Goal: Download file/media: Download file/media

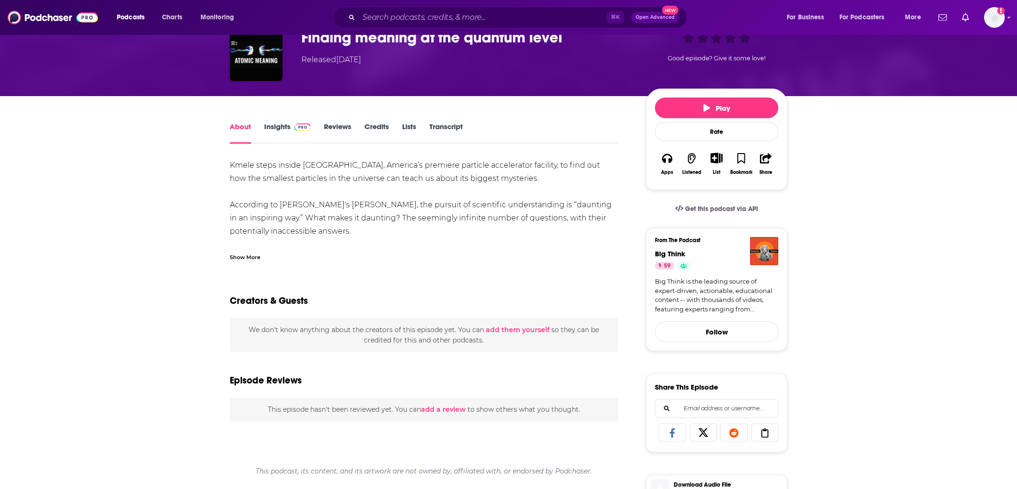
scroll to position [52, 0]
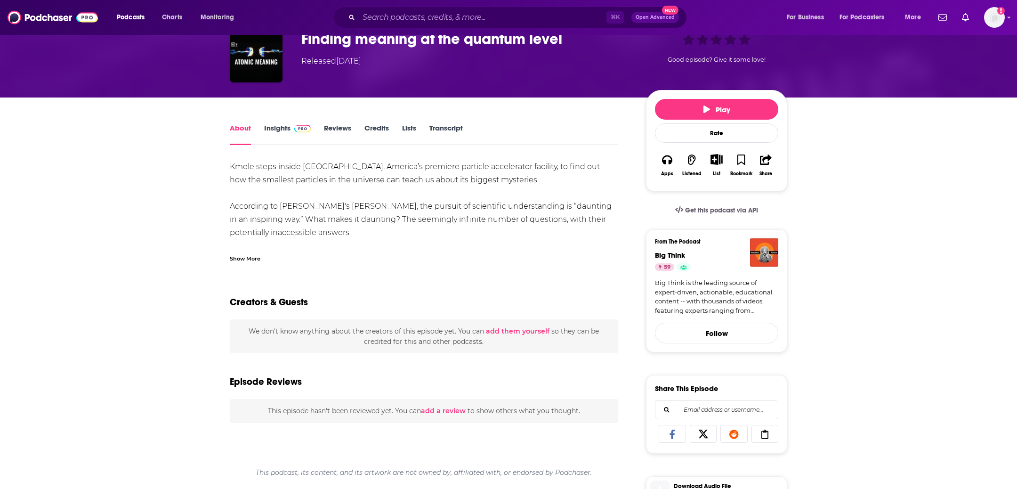
click at [250, 254] on div "Show More" at bounding box center [245, 257] width 31 height 9
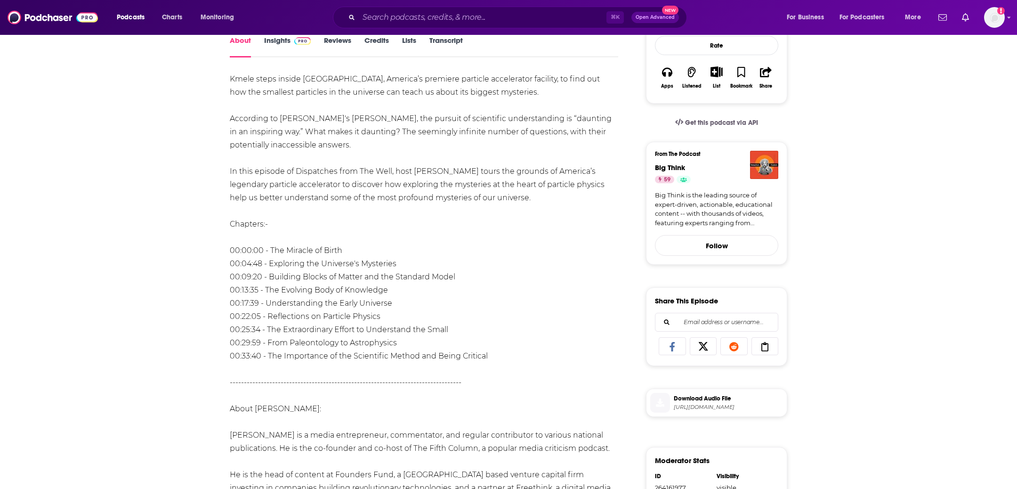
scroll to position [383, 0]
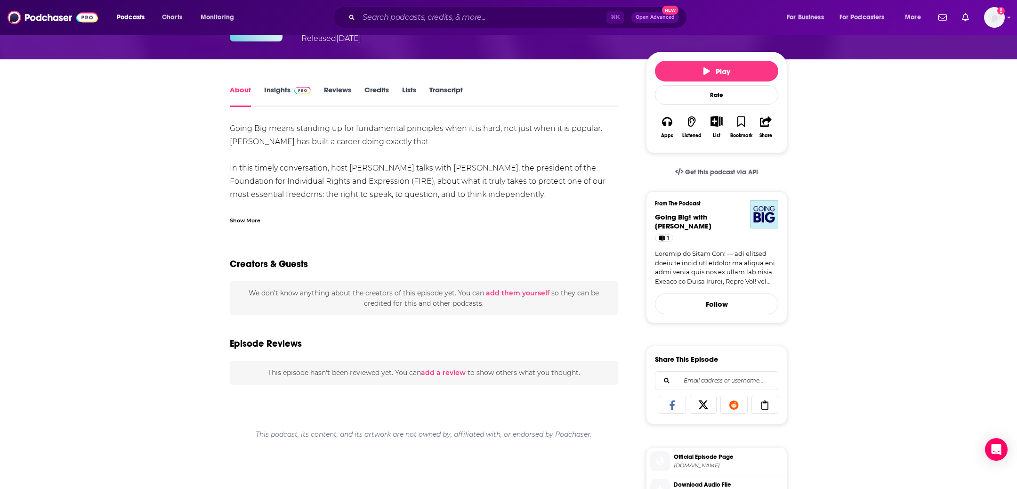
scroll to position [277, 0]
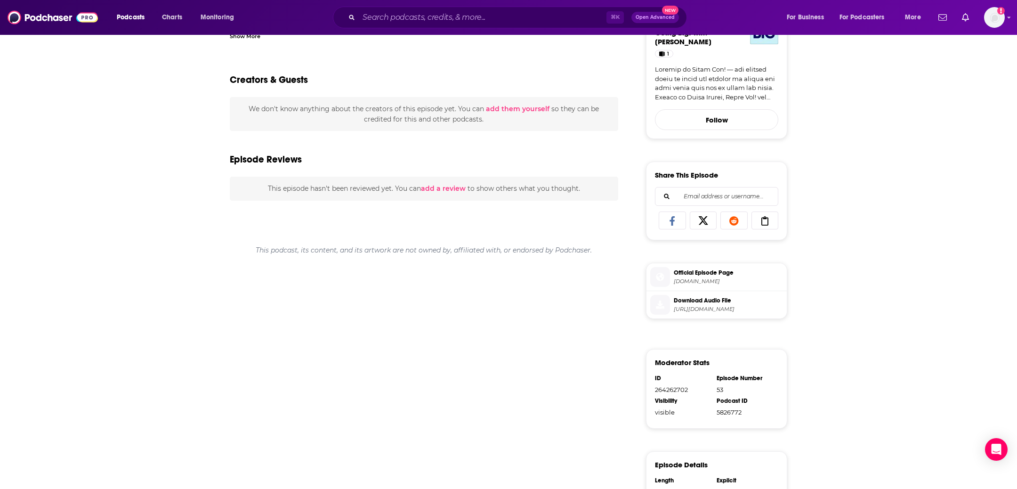
click at [697, 299] on span "Download Audio File" at bounding box center [728, 300] width 109 height 8
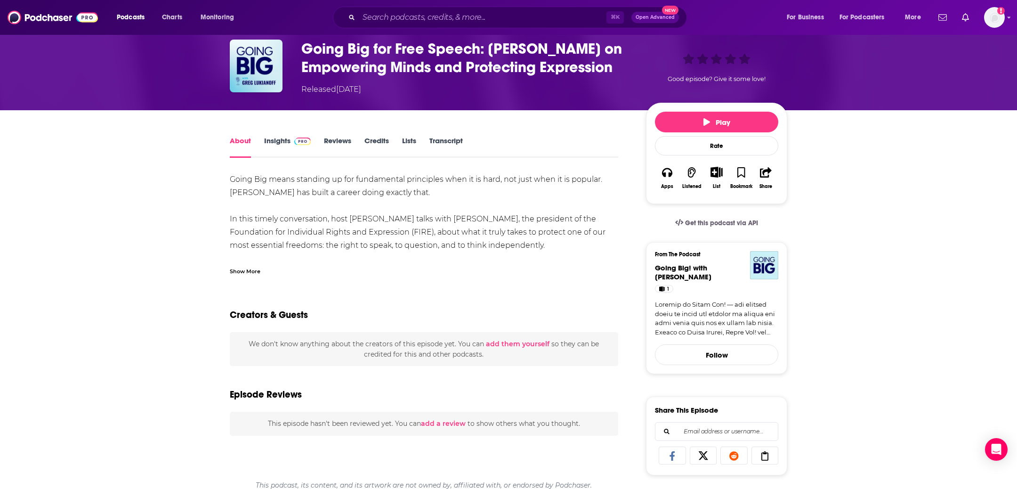
scroll to position [0, 0]
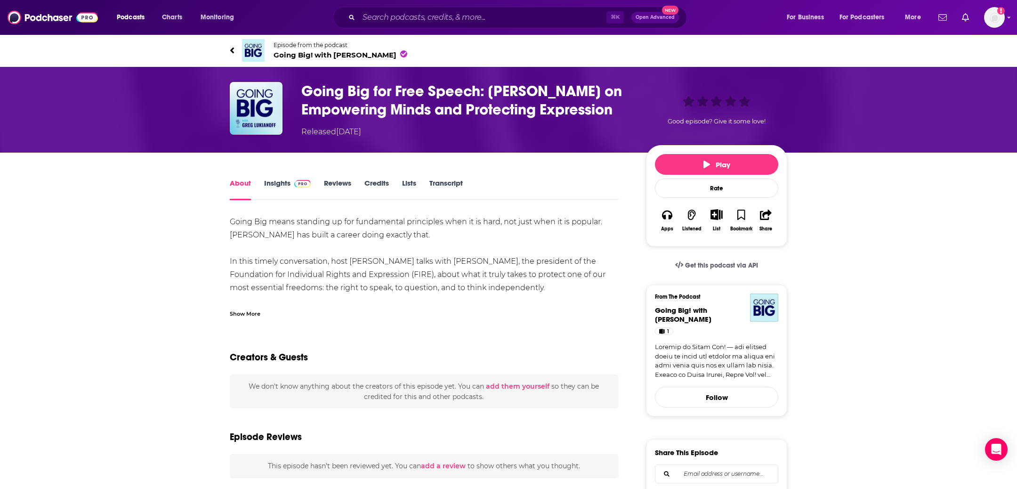
drag, startPoint x: 628, startPoint y: 104, endPoint x: 287, endPoint y: 80, distance: 341.7
click at [287, 80] on div "Going Big for Free Speech: Greg Lukianoff on Empowering Minds and Protecting Ex…" at bounding box center [508, 110] width 602 height 86
click at [502, 110] on h1 "Going Big for Free Speech: Greg Lukianoff on Empowering Minds and Protecting Ex…" at bounding box center [465, 100] width 329 height 37
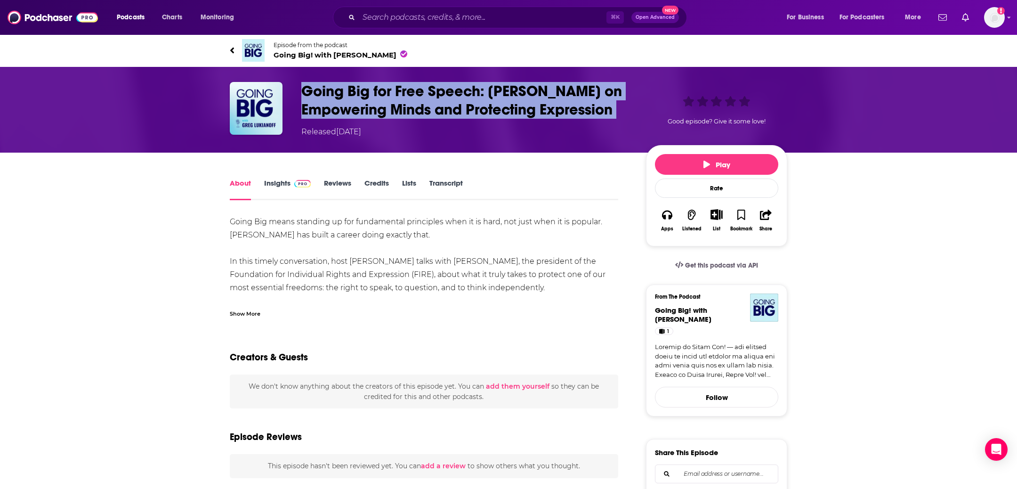
click at [502, 110] on h1 "Going Big for Free Speech: Greg Lukianoff on Empowering Minds and Protecting Ex…" at bounding box center [465, 100] width 329 height 37
copy h1 "Going Big for Free Speech: Greg Lukianoff on Empowering Minds and Protecting Ex…"
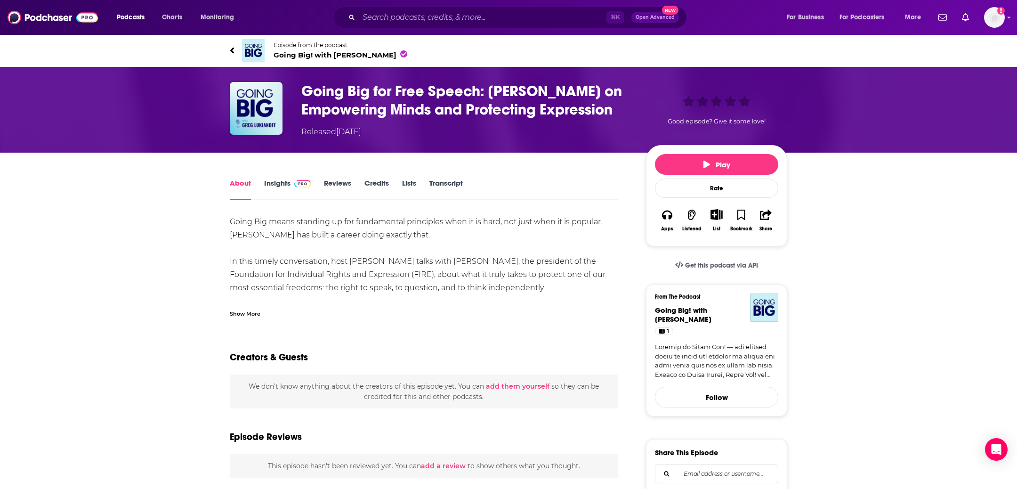
click at [410, 101] on h1 "Going Big for Free Speech: Greg Lukianoff on Empowering Minds and Protecting Ex…" at bounding box center [465, 100] width 329 height 37
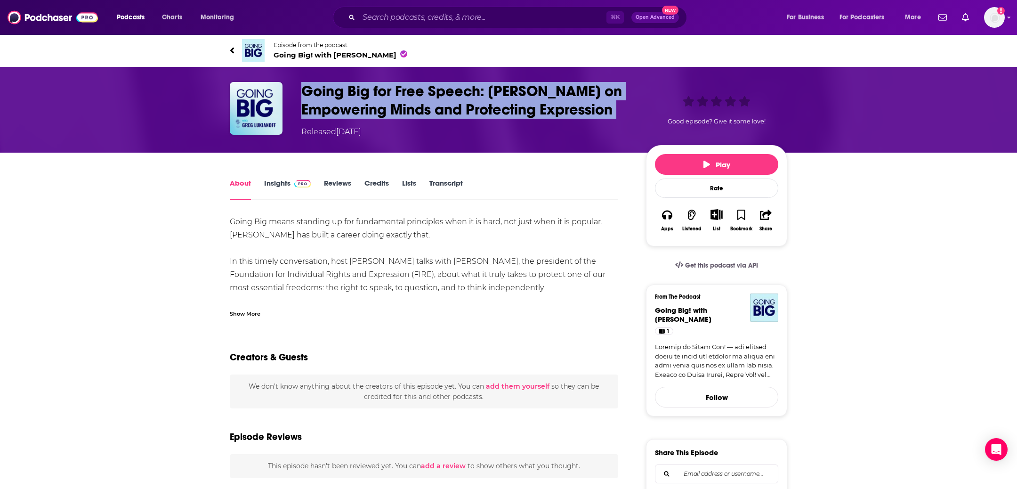
click at [410, 101] on h1 "Going Big for Free Speech: Greg Lukianoff on Empowering Minds and Protecting Ex…" at bounding box center [465, 100] width 329 height 37
copy h1 "Going Big for Free Speech: Greg Lukianoff on Empowering Minds and Protecting Ex…"
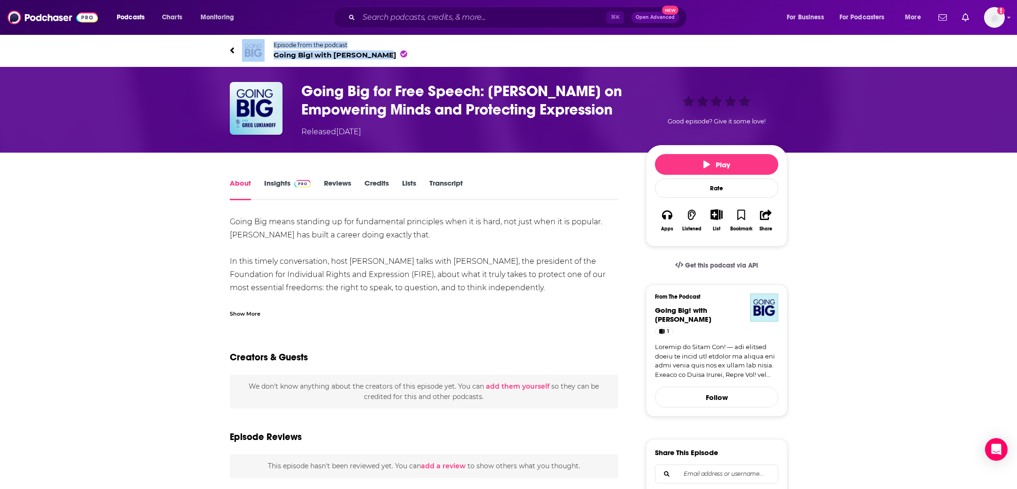
drag, startPoint x: 209, startPoint y: 48, endPoint x: 365, endPoint y: 62, distance: 157.3
click at [365, 62] on div "Episode from the podcast Going Big! with Kevin Gentry" at bounding box center [508, 51] width 602 height 38
copy link "Episode from the podcast Going Big! with Kevin Gentry"
click at [439, 179] on link "Transcript" at bounding box center [445, 189] width 33 height 22
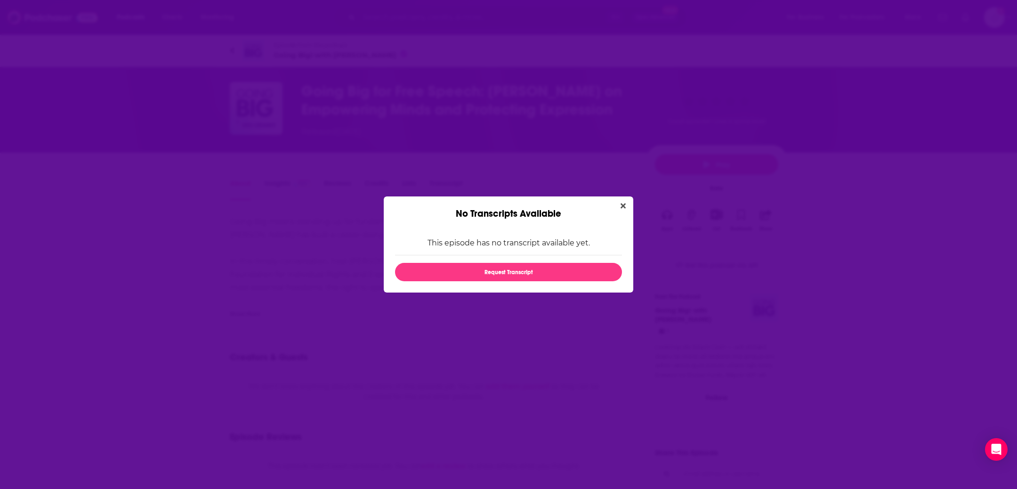
click at [615, 203] on div "No Transcripts Available" at bounding box center [508, 207] width 249 height 23
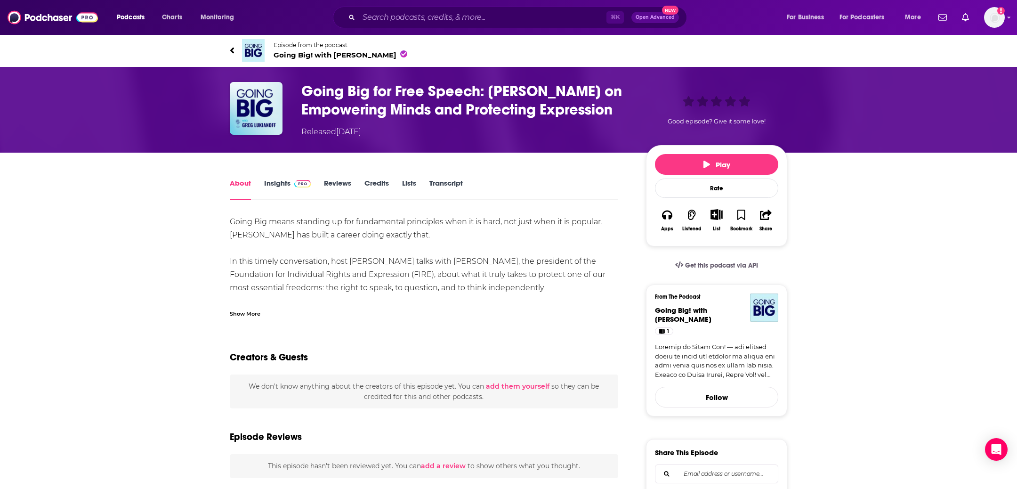
click at [509, 183] on div "No Transcripts Available This episode has no transcript available yet. Request …" at bounding box center [508, 244] width 1017 height 489
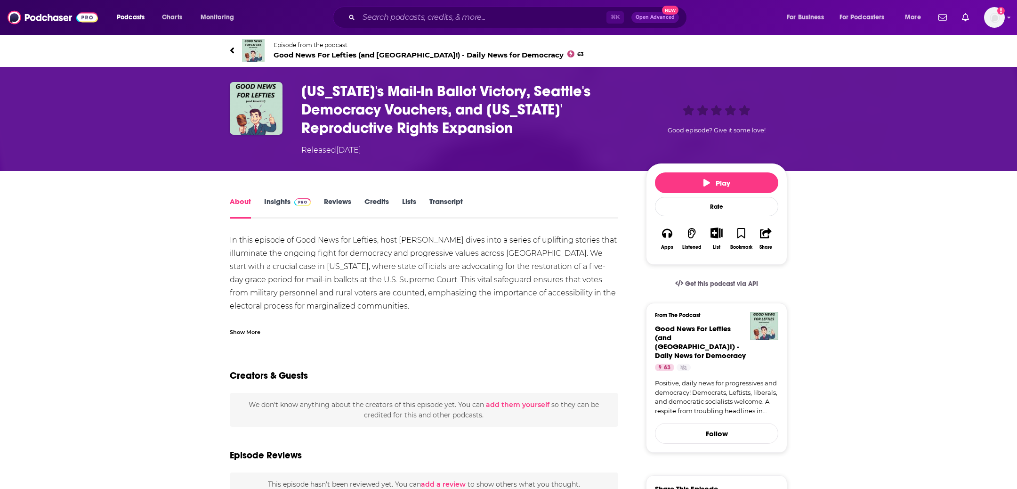
click at [438, 199] on link "Transcript" at bounding box center [445, 208] width 33 height 22
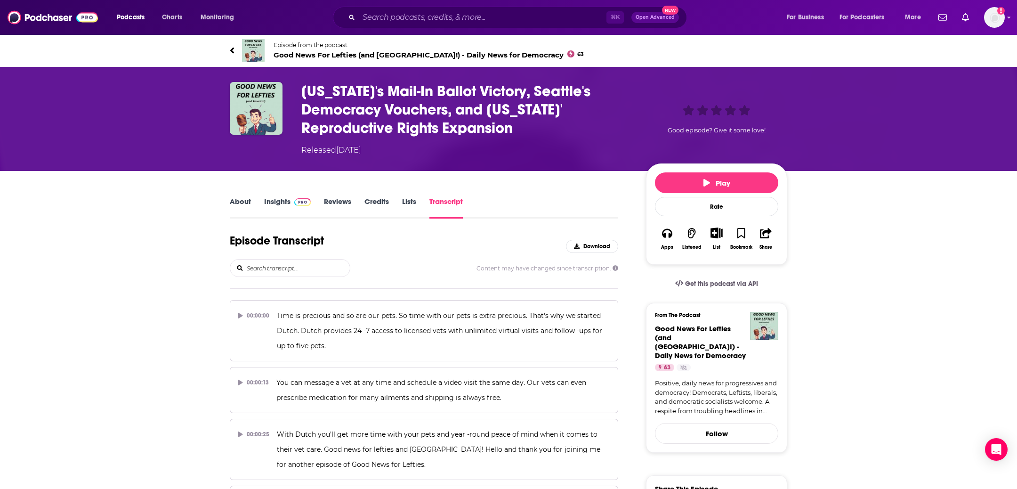
click at [466, 128] on h3 "[US_STATE]'s Mail-In Ballot Victory, Seattle's Democracy Vouchers, and [US_STAT…" at bounding box center [465, 109] width 329 height 55
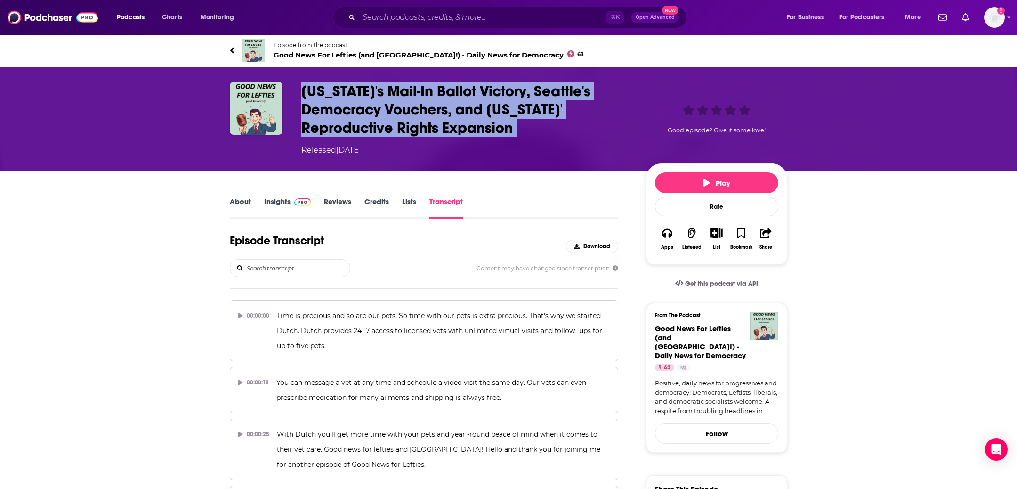
click at [466, 128] on h3 "[US_STATE]'s Mail-In Ballot Victory, Seattle's Democracy Vouchers, and [US_STAT…" at bounding box center [465, 109] width 329 height 55
copy h3 "[US_STATE]'s Mail-In Ballot Victory, Seattle's Democracy Vouchers, and [US_STAT…"
click at [347, 52] on span "Good News For Lefties (and [GEOGRAPHIC_DATA]!) - Daily News for Democracy 63" at bounding box center [428, 54] width 310 height 9
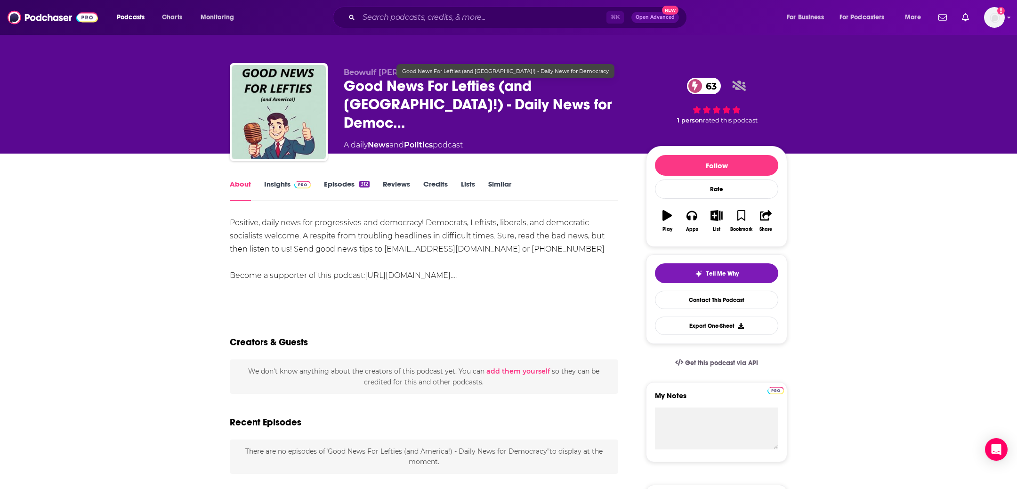
click at [379, 90] on span "Good News For Lefties (and [GEOGRAPHIC_DATA]!) - Daily News for Democ…" at bounding box center [487, 104] width 287 height 55
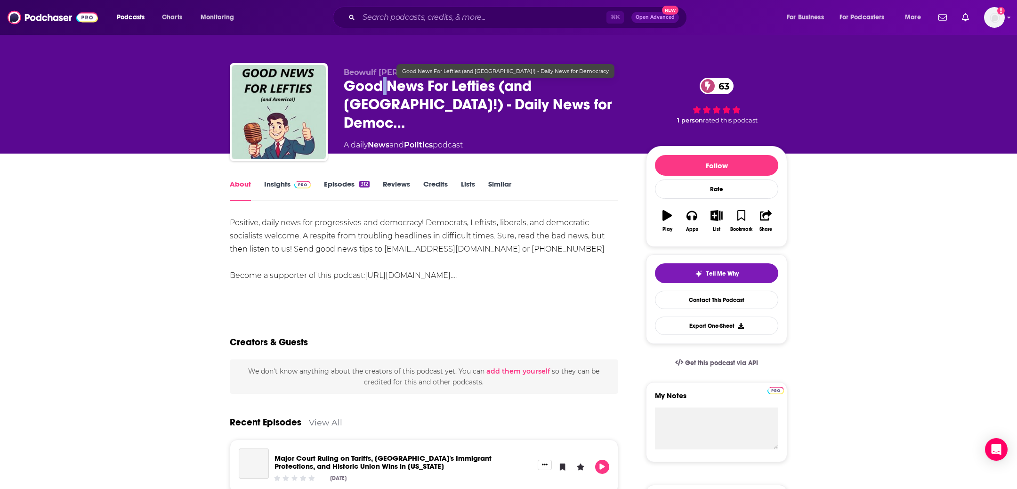
click at [379, 91] on span "Good News For Lefties (and [GEOGRAPHIC_DATA]!) - Daily News for Democ…" at bounding box center [487, 104] width 287 height 55
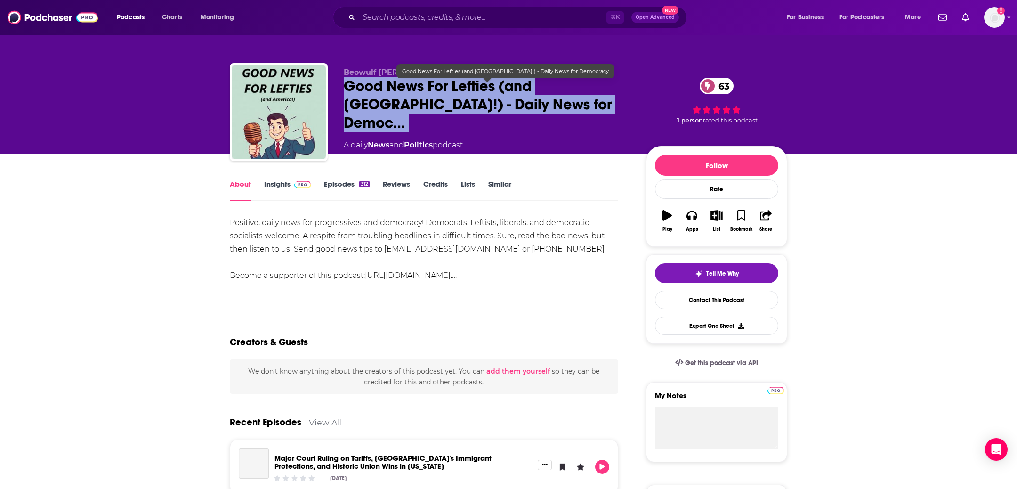
click at [379, 91] on span "Good News For Lefties (and [GEOGRAPHIC_DATA]!) - Daily News for Democ…" at bounding box center [487, 104] width 287 height 55
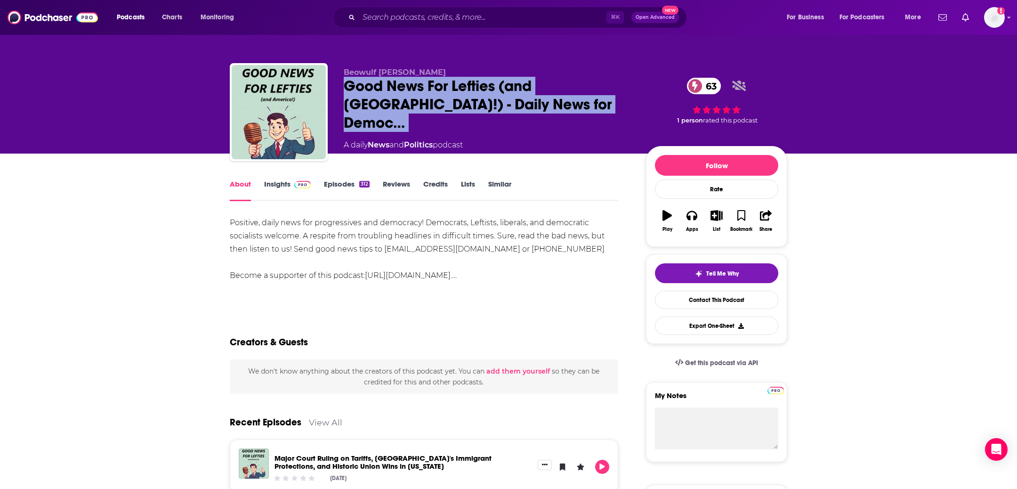
copy div "Good News For Lefties (and [GEOGRAPHIC_DATA]!) - Daily News for Democ… 63"
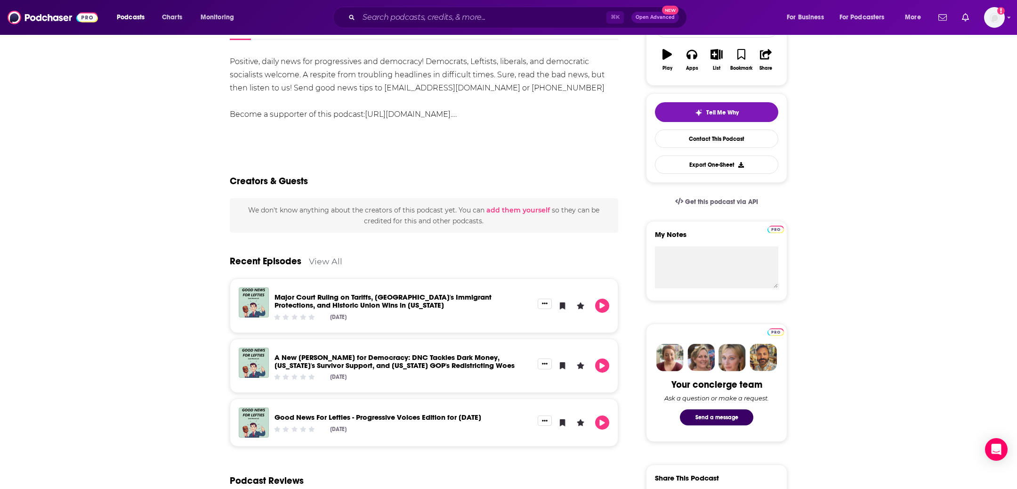
scroll to position [164, 0]
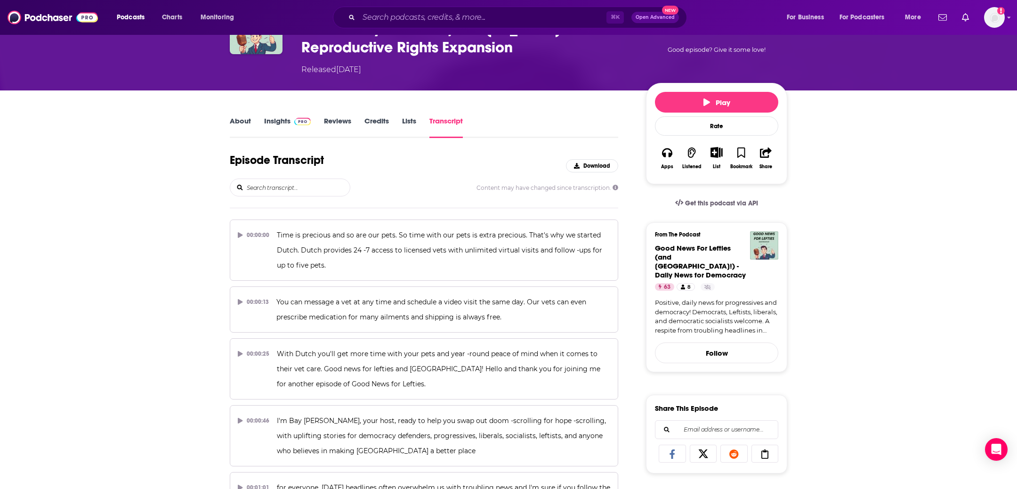
scroll to position [251, 0]
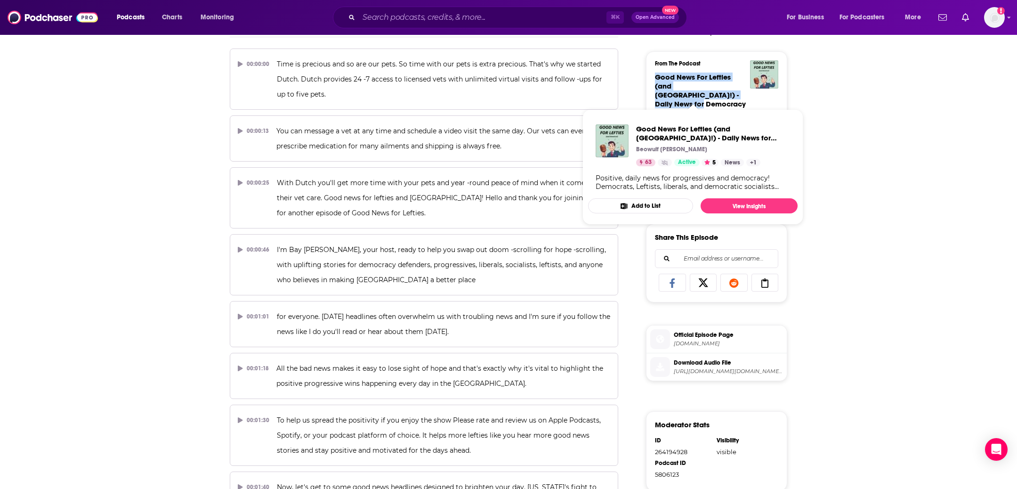
drag, startPoint x: 741, startPoint y: 96, endPoint x: 654, endPoint y: 78, distance: 89.1
click at [654, 78] on div "From The Podcast Good News For Lefties (and [GEOGRAPHIC_DATA]!) - Daily News fo…" at bounding box center [716, 126] width 141 height 150
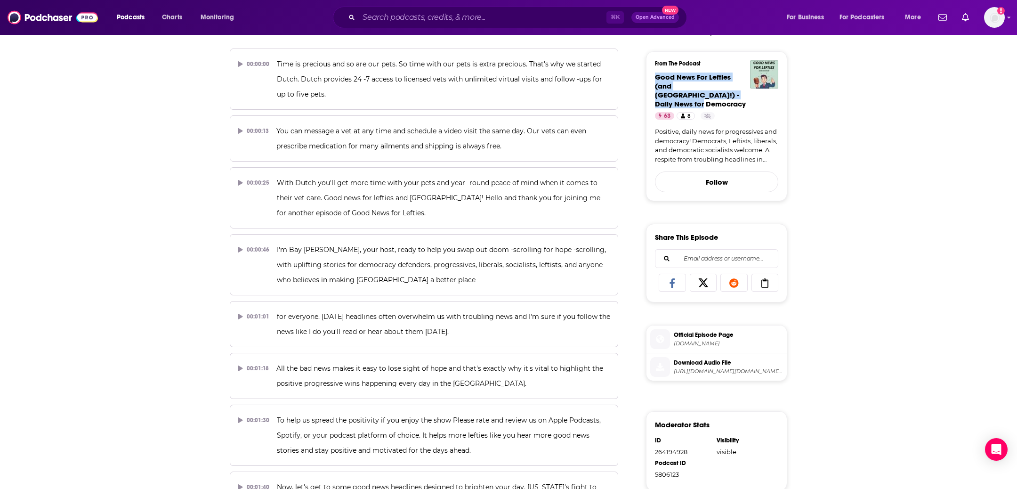
copy span "Good News For Lefties (and [GEOGRAPHIC_DATA]!) - Daily News for Democracy"
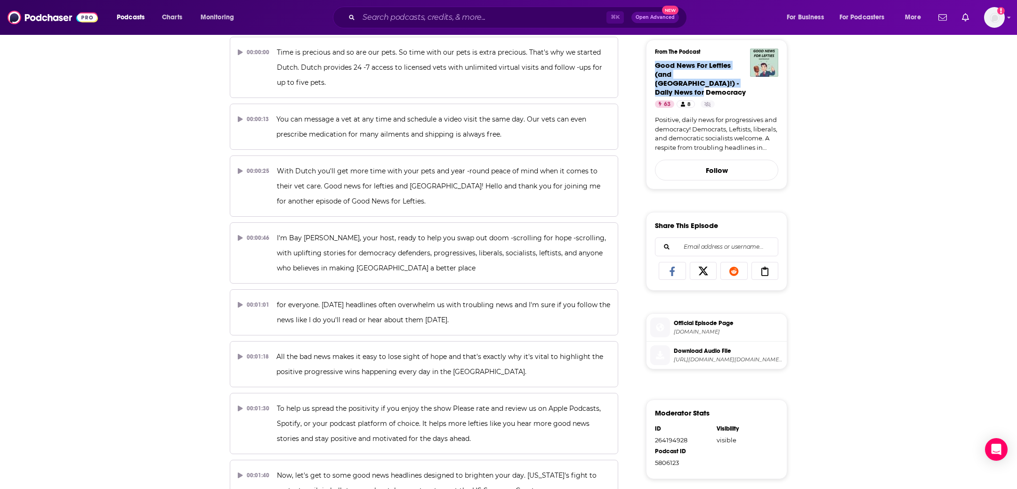
scroll to position [298, 0]
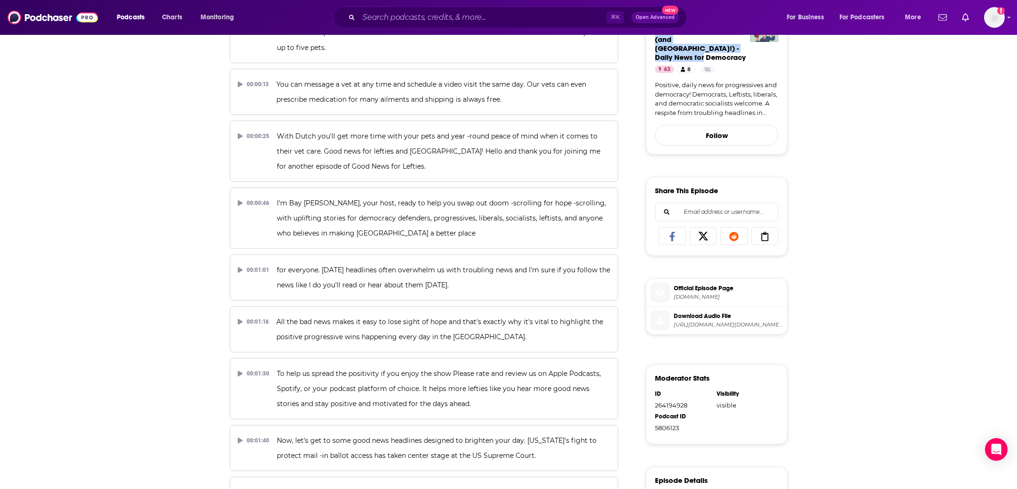
click at [682, 312] on span "Download Audio File" at bounding box center [728, 316] width 109 height 8
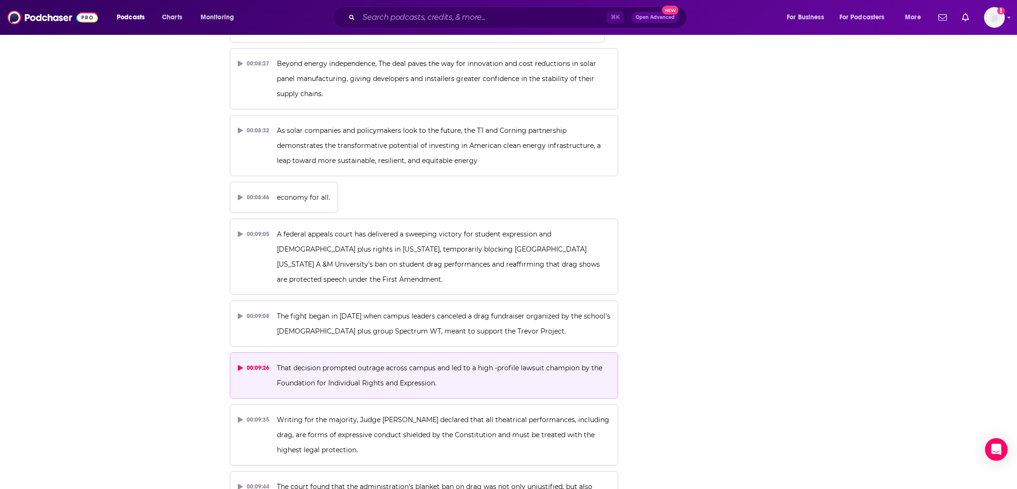
scroll to position [2561, 0]
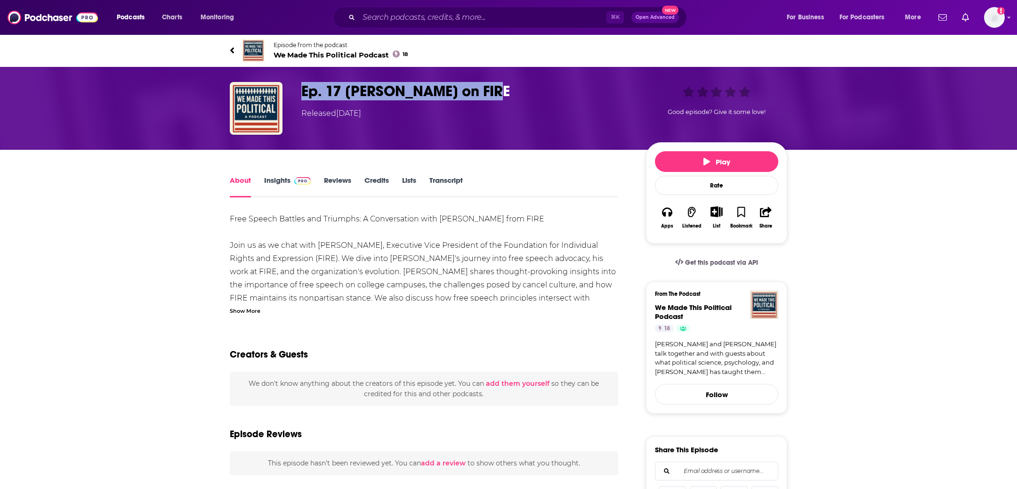
drag, startPoint x: 525, startPoint y: 88, endPoint x: 296, endPoint y: 92, distance: 228.8
click at [296, 92] on div "Ep. 17 Nico Perrino on FIRE Released Monday, 1st September 2025 Good episode? G…" at bounding box center [508, 108] width 557 height 53
copy h1 "Ep. 17 Nico Perrino on FIRE"
click at [397, 89] on h1 "Ep. 17 Nico Perrino on FIRE" at bounding box center [465, 91] width 329 height 18
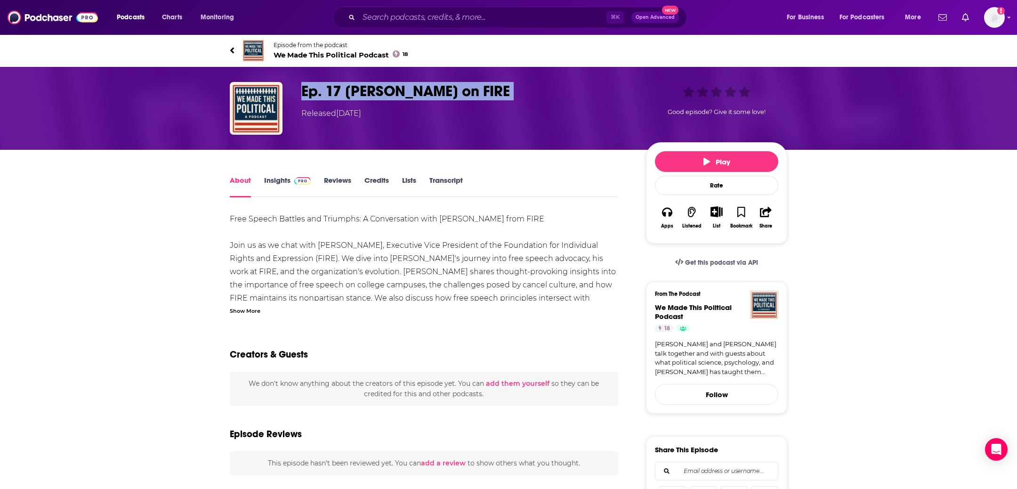
click at [397, 89] on h1 "Ep. 17 Nico Perrino on FIRE" at bounding box center [465, 91] width 329 height 18
click at [374, 88] on h1 "Ep. 17 Nico Perrino on FIRE" at bounding box center [465, 91] width 329 height 18
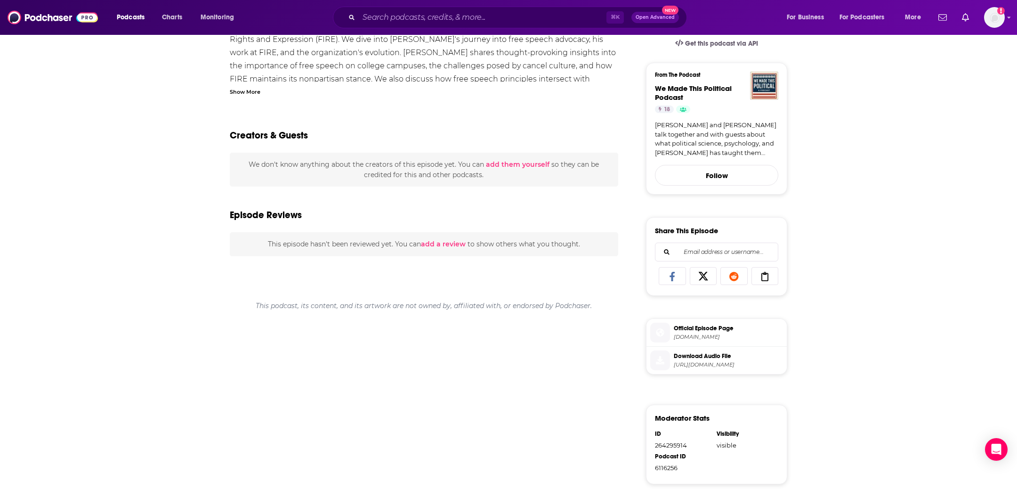
scroll to position [245, 0]
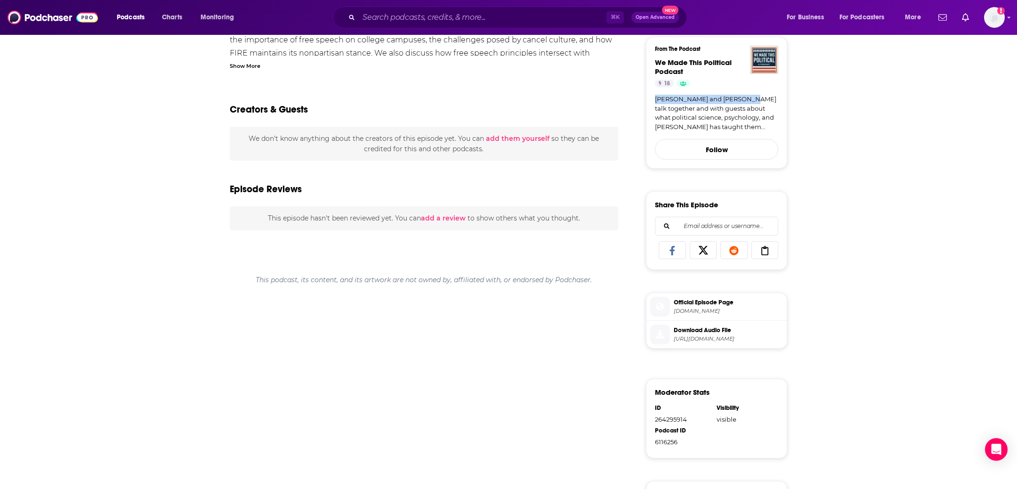
drag, startPoint x: 652, startPoint y: 97, endPoint x: 742, endPoint y: 100, distance: 89.5
click at [742, 100] on div "From The Podcast We Made This Political Podcast 18 Lauren Hall and Lura Forcum …" at bounding box center [716, 103] width 141 height 132
copy link "Lauren Hall and Lura Forcum"
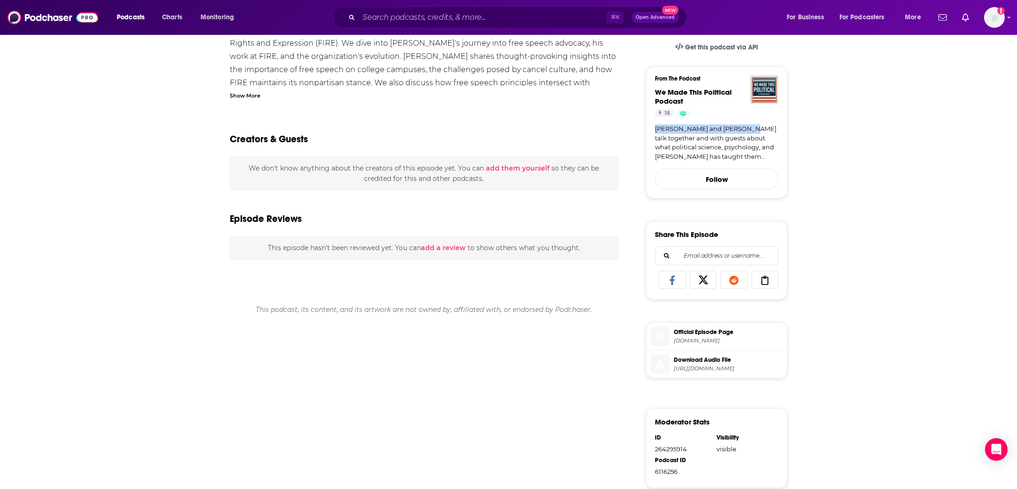
click at [709, 358] on span "Download Audio File" at bounding box center [728, 359] width 109 height 8
